Goal: Learn about a topic

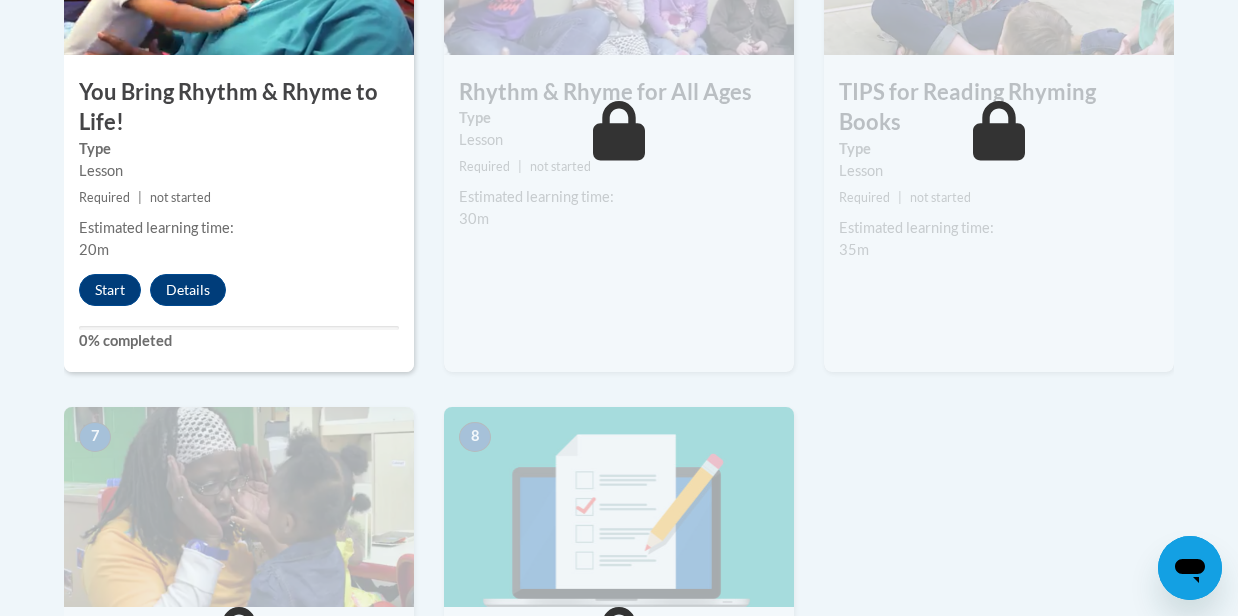
scroll to position [1376, 0]
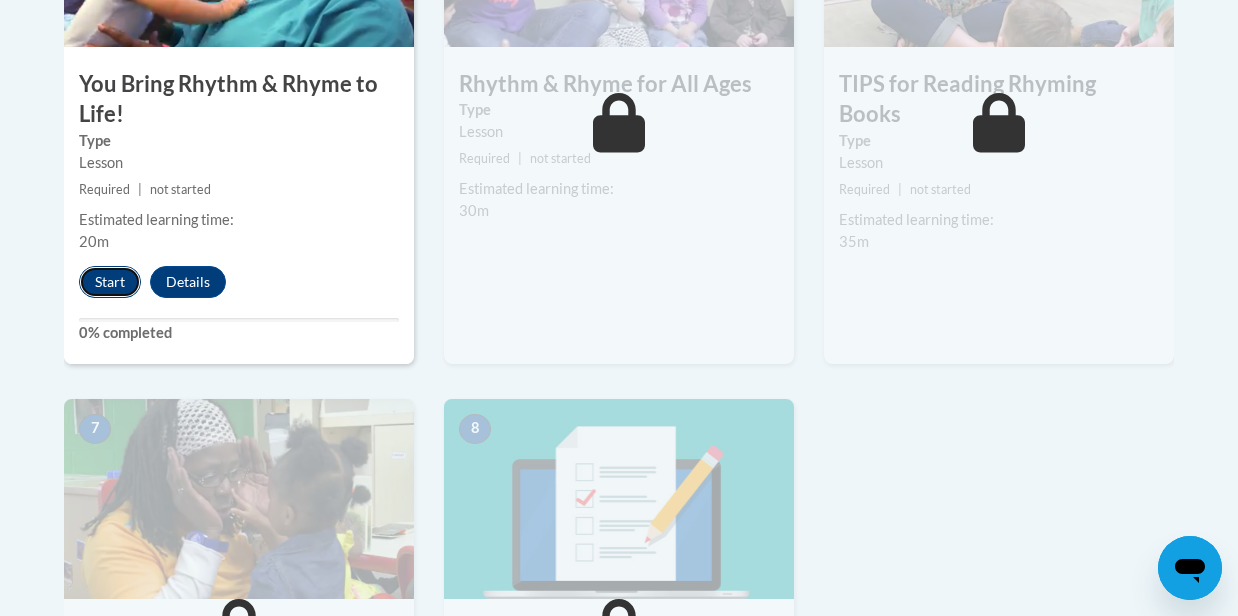
click at [119, 290] on button "Start" at bounding box center [110, 282] width 62 height 32
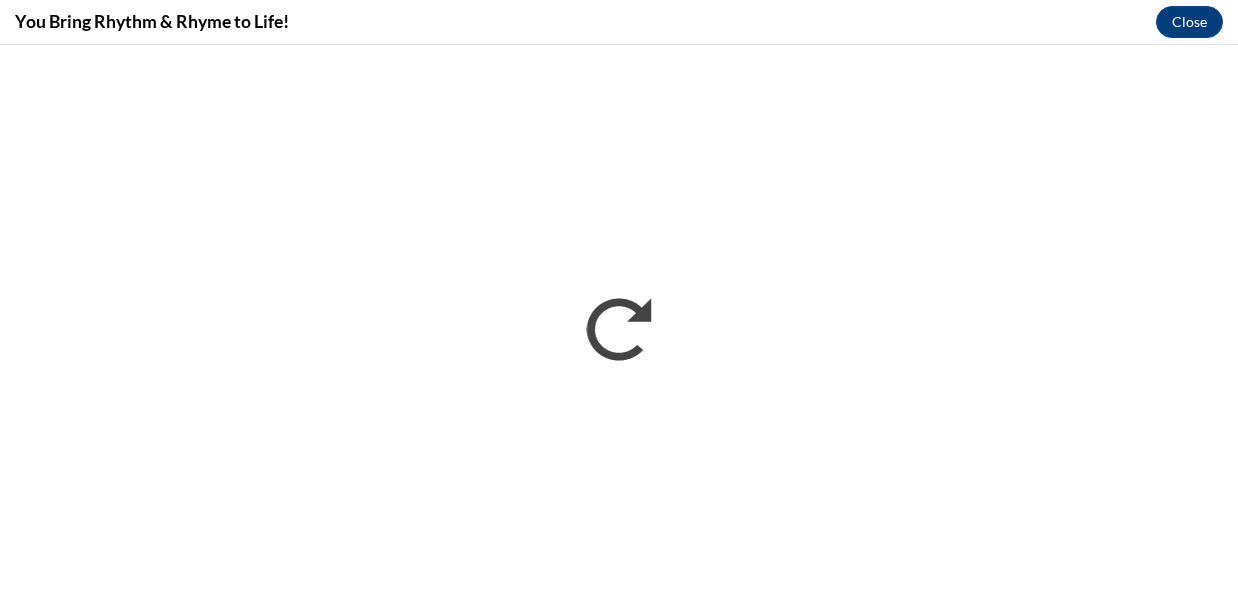
scroll to position [0, 0]
